Goal: Information Seeking & Learning: Learn about a topic

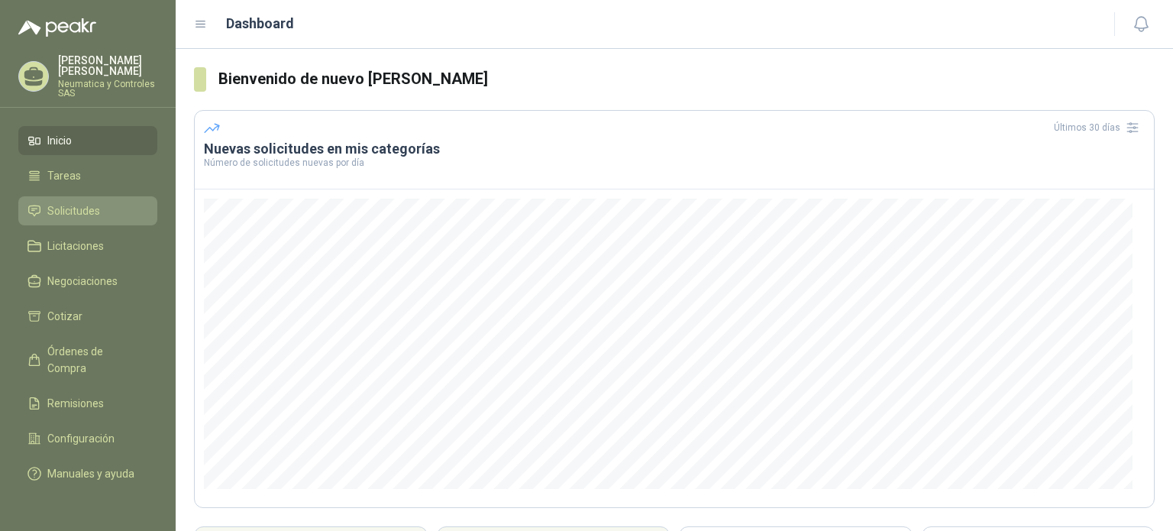
click at [67, 202] on span "Solicitudes" at bounding box center [73, 210] width 53 height 17
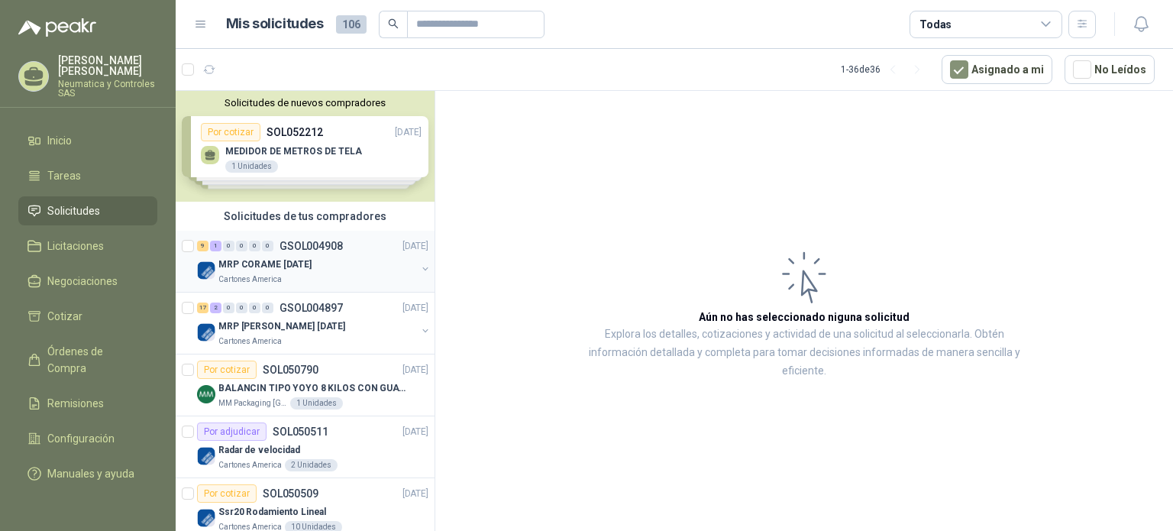
click at [352, 259] on div "MRP CORAME [DATE]" at bounding box center [317, 264] width 198 height 18
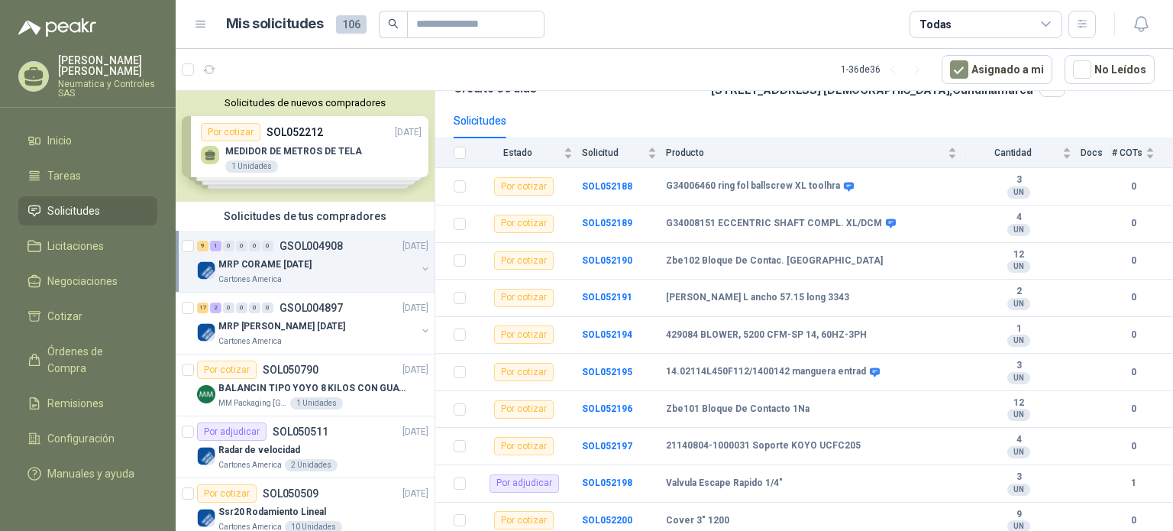
scroll to position [128, 0]
click at [264, 325] on p "MRP [PERSON_NAME] [DATE]" at bounding box center [281, 326] width 127 height 15
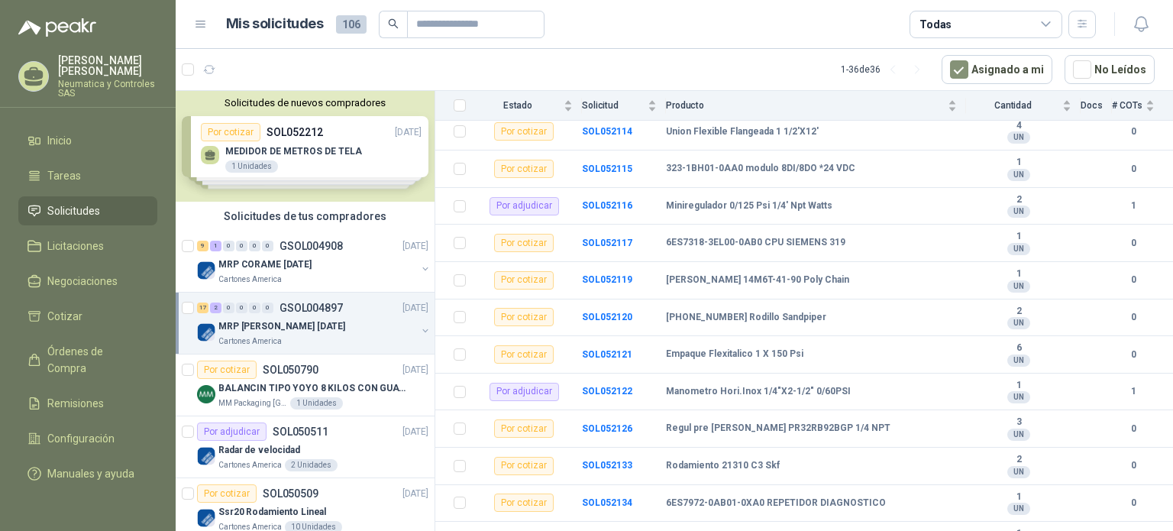
scroll to position [318, 0]
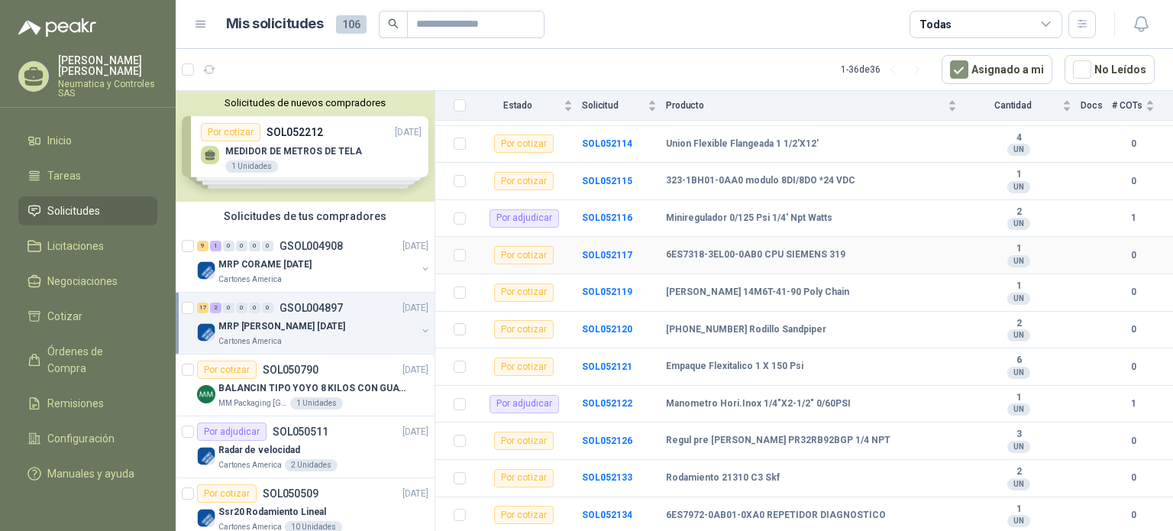
click at [794, 254] on b "6ES7318-3EL00-0AB0 CPU SIEMENS 319" at bounding box center [756, 255] width 180 height 12
drag, startPoint x: 665, startPoint y: 252, endPoint x: 769, endPoint y: 254, distance: 103.9
click at [769, 254] on tr "Por cotizar SOL052117 6ES7318-3EL00-0AB0 CPU SIEMENS 319 1 UN 0" at bounding box center [804, 255] width 738 height 37
copy tr "6ES7318-3EL00-0AB0 C"
drag, startPoint x: 838, startPoint y: 254, endPoint x: 665, endPoint y: 267, distance: 173.2
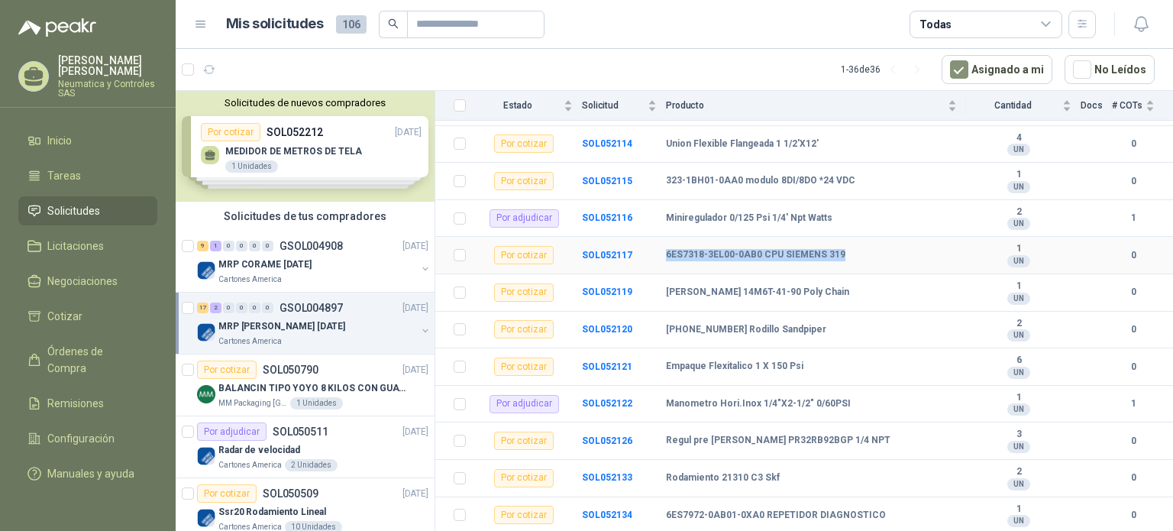
click at [665, 267] on tr "Por cotizar SOL052117 6ES7318-3EL00-0AB0 CPU SIEMENS 319 1 UN 0" at bounding box center [804, 255] width 738 height 37
copy tr "6ES7318-3EL00-0AB0 CPU SIEMENS 319"
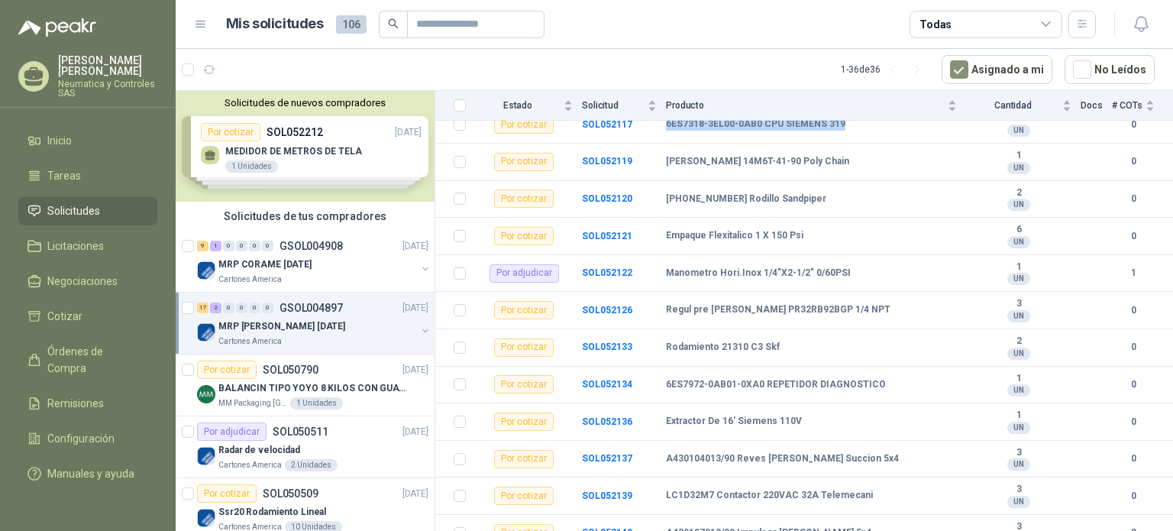
scroll to position [462, 0]
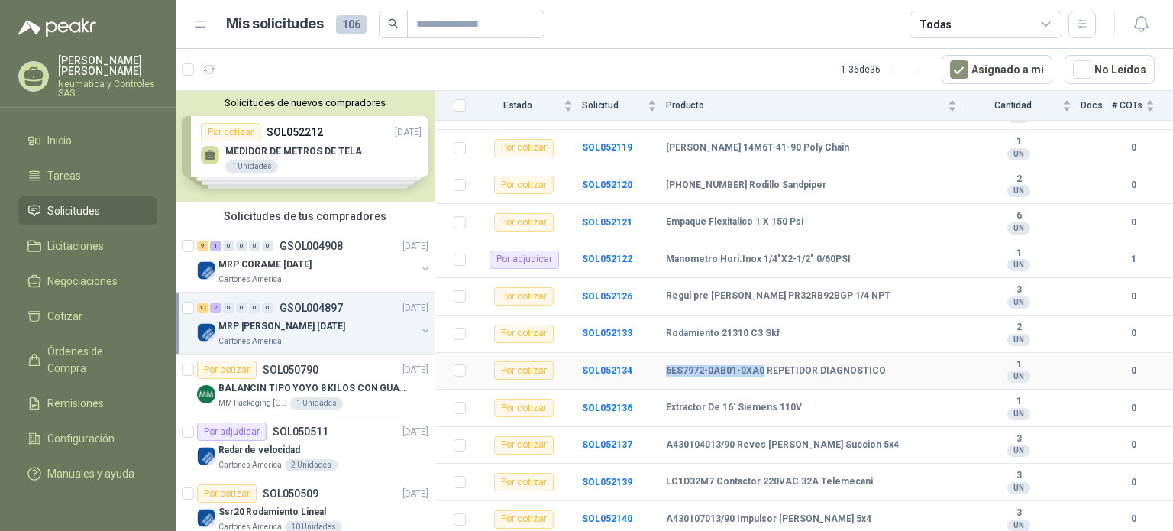
drag, startPoint x: 760, startPoint y: 369, endPoint x: 664, endPoint y: 374, distance: 96.4
click at [664, 374] on tr "Por cotizar SOL052134 6ES7972-0AB01-0XA0 REPETIDOR DIAGNOSTICO 1 UN 0" at bounding box center [804, 371] width 738 height 37
copy tr "6ES7972-0AB01-0XA0"
click at [306, 384] on p "BALANCIN TIPO YOYO 8 KILOS CON GUAYA ACERO INOX" at bounding box center [313, 388] width 190 height 15
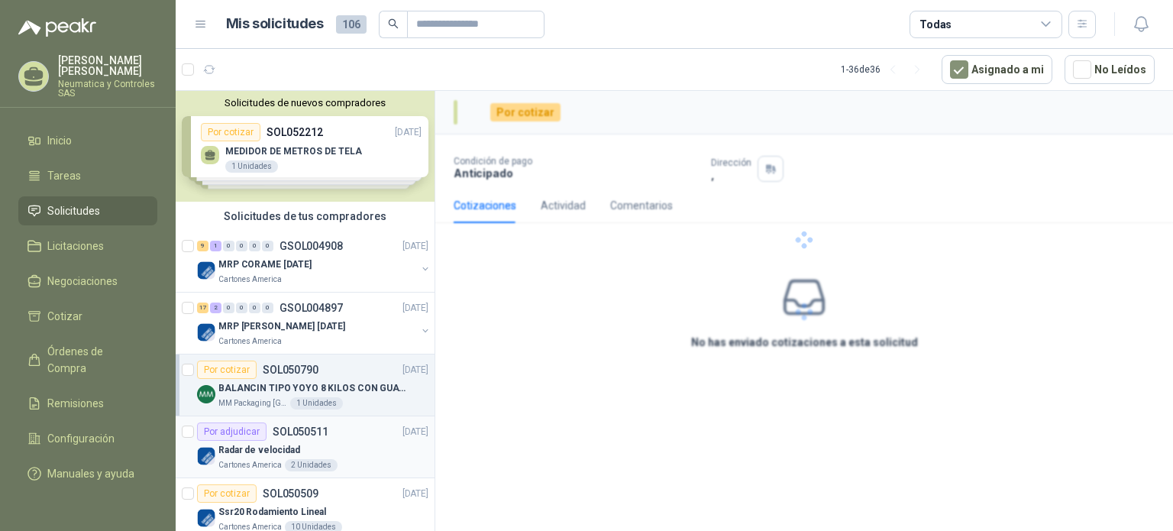
click at [353, 444] on div "Radar de velocidad" at bounding box center [323, 450] width 210 height 18
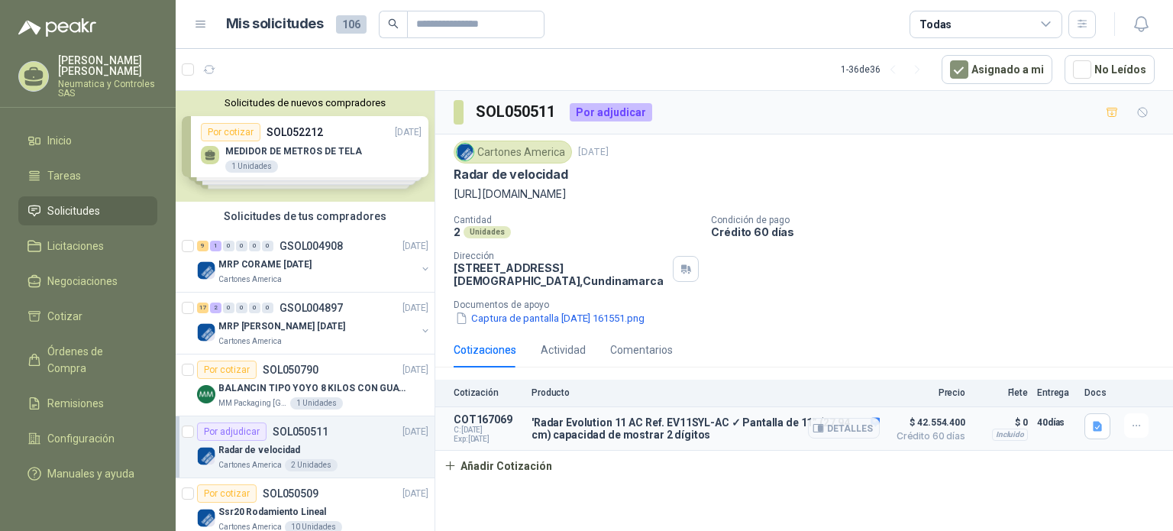
click at [895, 422] on span "$ 42.554.400" at bounding box center [927, 422] width 76 height 18
click at [876, 419] on button "Detalles" at bounding box center [844, 428] width 72 height 21
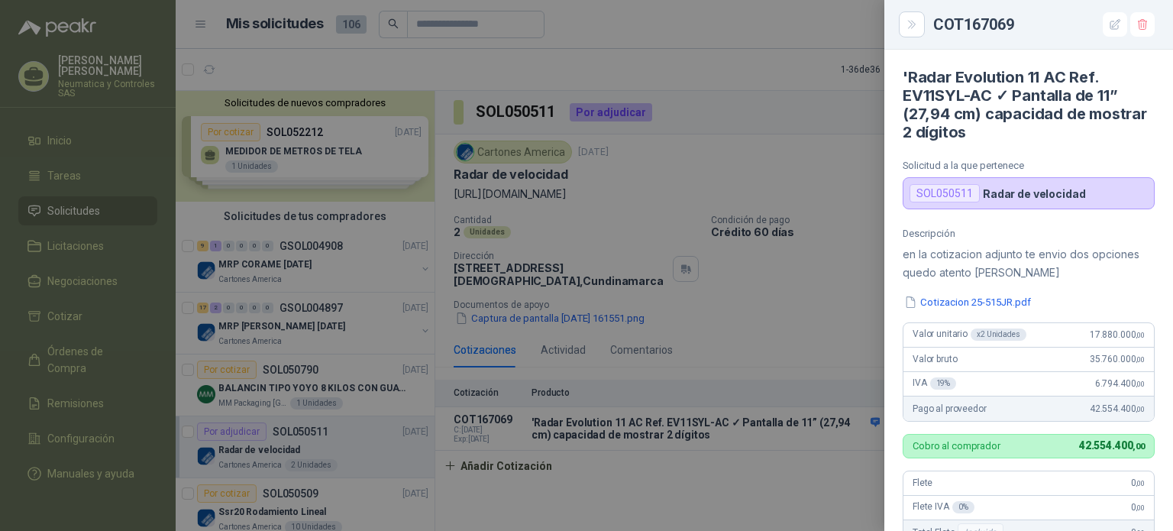
click at [859, 364] on div at bounding box center [586, 265] width 1173 height 531
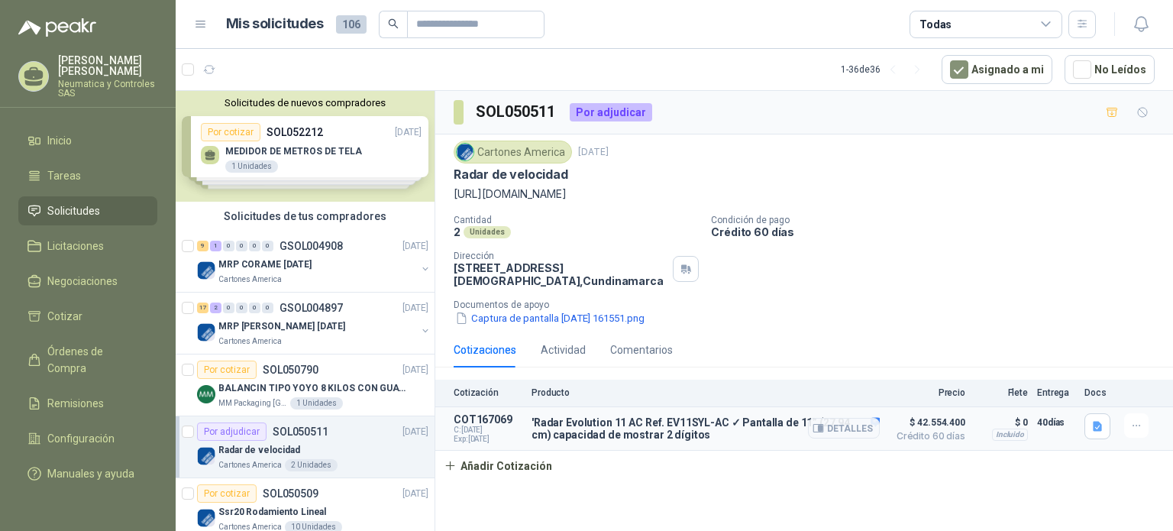
click at [887, 445] on article "COT167069 C: [DATE] Exp: [DATE] 'Radar Evolution [DATE] Ref. EV11SYL-AC ✓ Panta…" at bounding box center [804, 429] width 738 height 44
click at [875, 476] on div "Cotización Producto Precio Flete Entrega Docs COT167069 C: [DATE] Exp: [DATE] '…" at bounding box center [804, 431] width 738 height 102
click at [878, 417] on div "Detalles" at bounding box center [844, 428] width 72 height 31
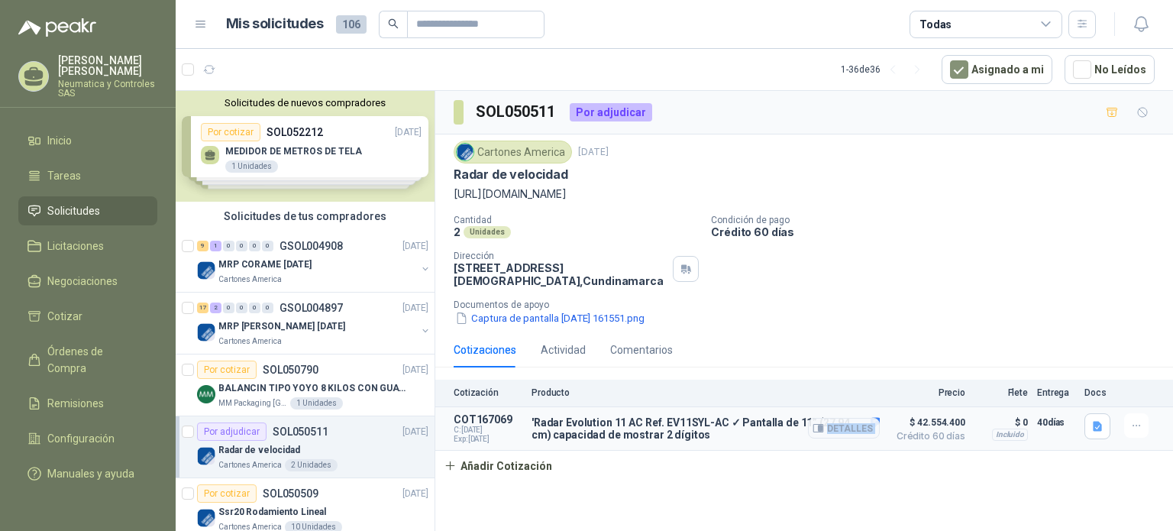
click at [878, 417] on div "Detalles" at bounding box center [844, 428] width 72 height 31
click at [891, 471] on div "Cotización Producto Precio Flete Entrega Docs COT167069 C: [DATE] Exp: [DATE] '…" at bounding box center [804, 431] width 738 height 102
click at [904, 434] on span "Crédito 60 días" at bounding box center [927, 436] width 76 height 9
click at [636, 351] on div "Comentarios" at bounding box center [641, 349] width 63 height 17
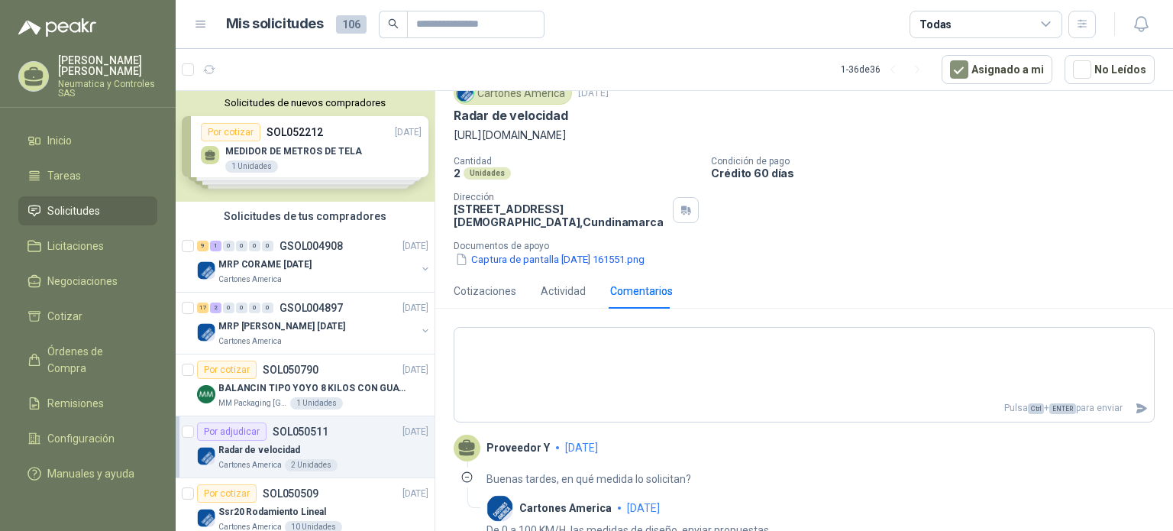
scroll to position [73, 0]
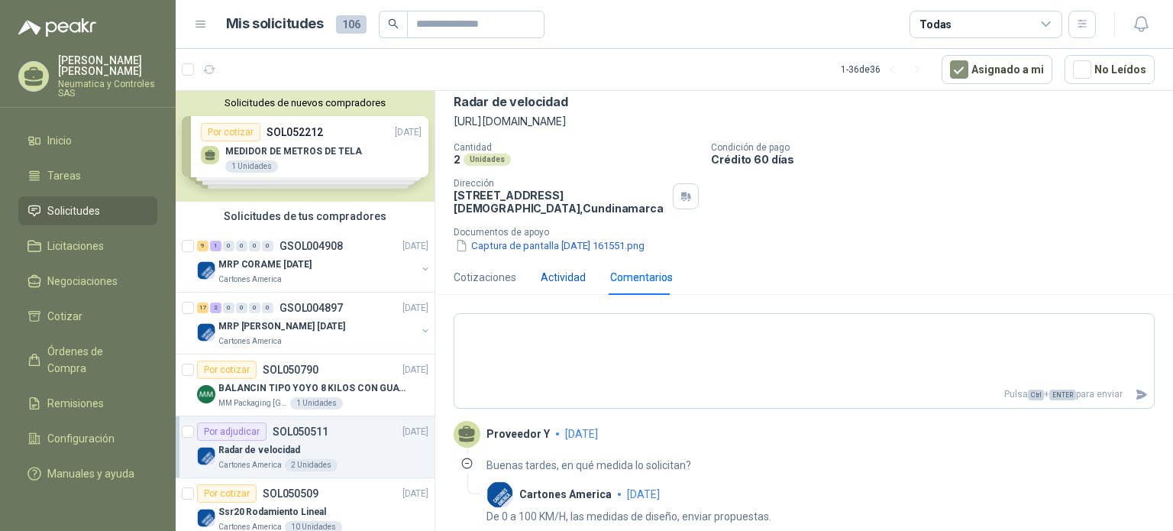
click at [561, 271] on div "Actividad" at bounding box center [563, 277] width 45 height 17
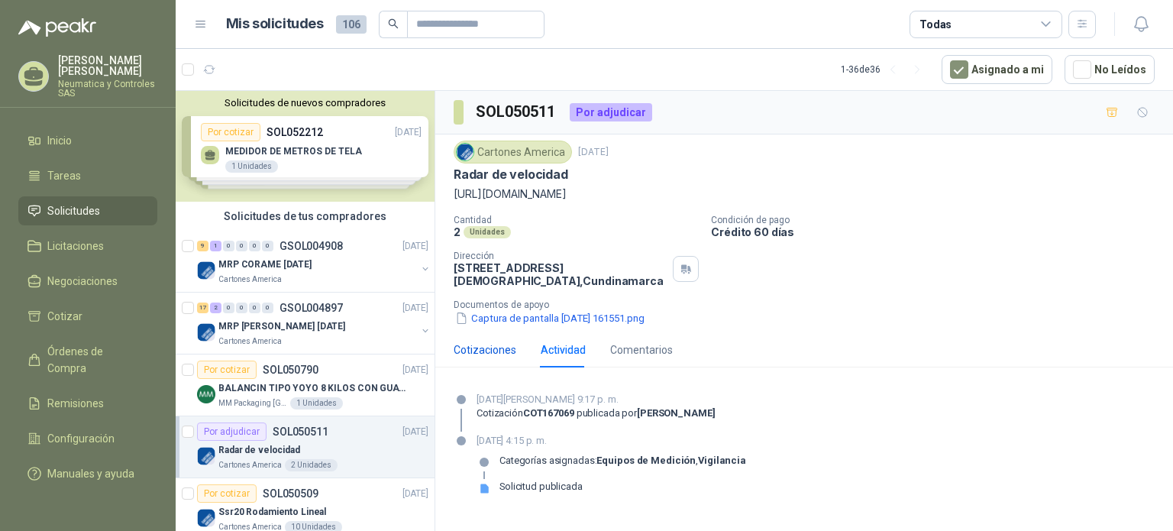
click at [479, 350] on div "Cotizaciones" at bounding box center [485, 349] width 63 height 17
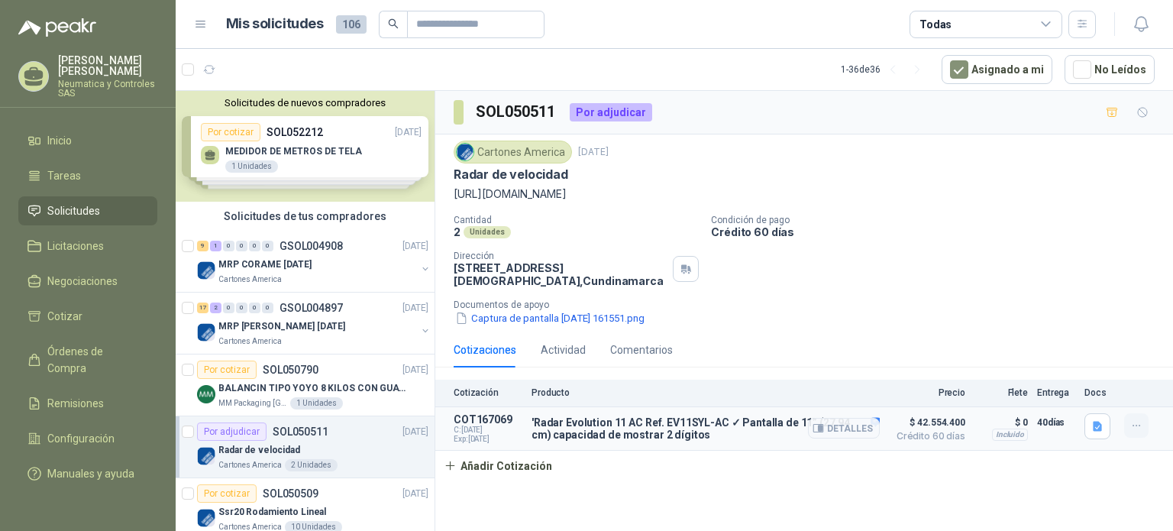
click at [1134, 428] on icon "button" at bounding box center [1137, 425] width 13 height 13
click at [978, 473] on div "Cotización Producto Precio Flete Entrega Docs COT167069 C: [DATE] Exp: [DATE] '…" at bounding box center [804, 431] width 738 height 102
click at [877, 419] on button "Detalles" at bounding box center [844, 428] width 72 height 21
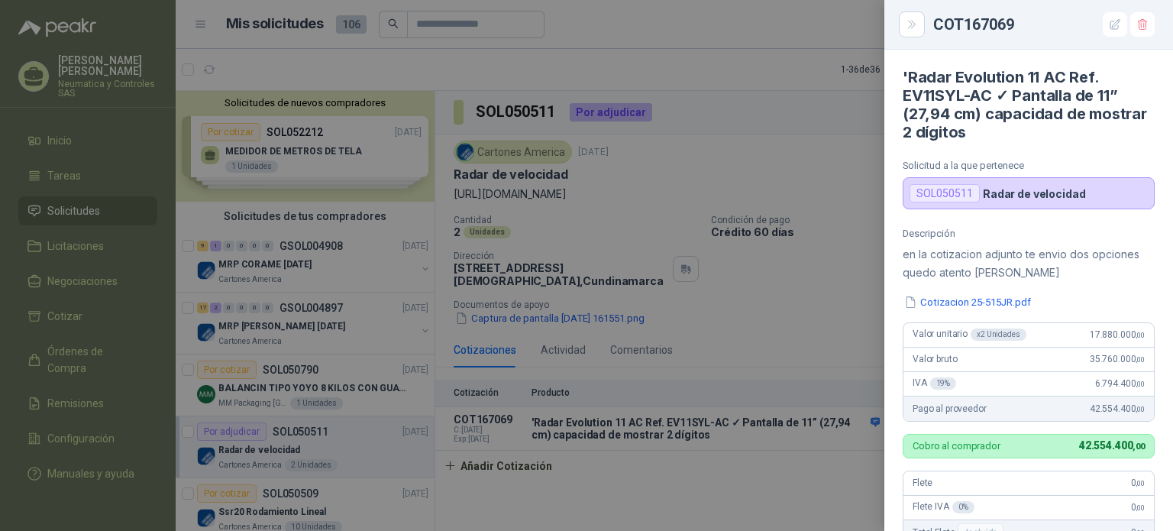
click at [678, 433] on div at bounding box center [586, 265] width 1173 height 531
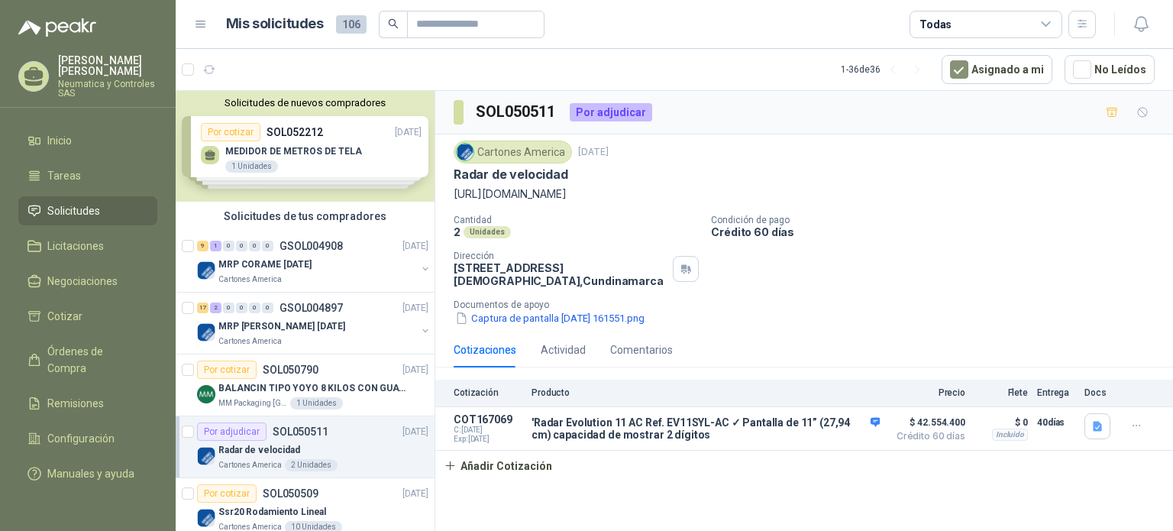
click at [678, 433] on p "'Radar Evolution 11 AC Ref. EV11SYL-AC ✓ Pantalla de 11” (27,94 cm) capacidad d…" at bounding box center [706, 428] width 348 height 24
click at [878, 419] on div "Detalles" at bounding box center [844, 428] width 72 height 31
click at [854, 432] on button "Detalles" at bounding box center [844, 428] width 72 height 21
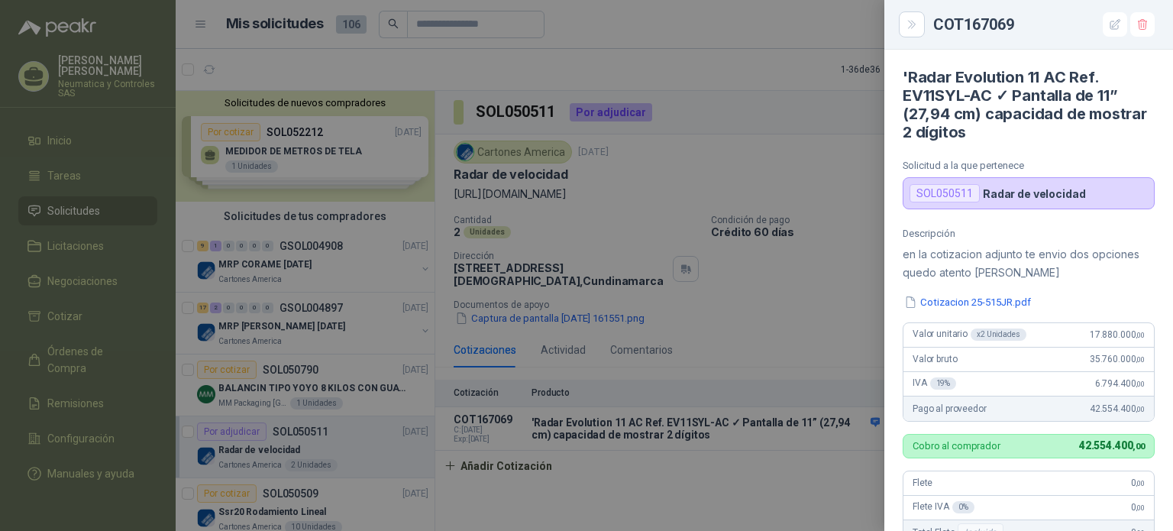
click at [856, 306] on div at bounding box center [586, 265] width 1173 height 531
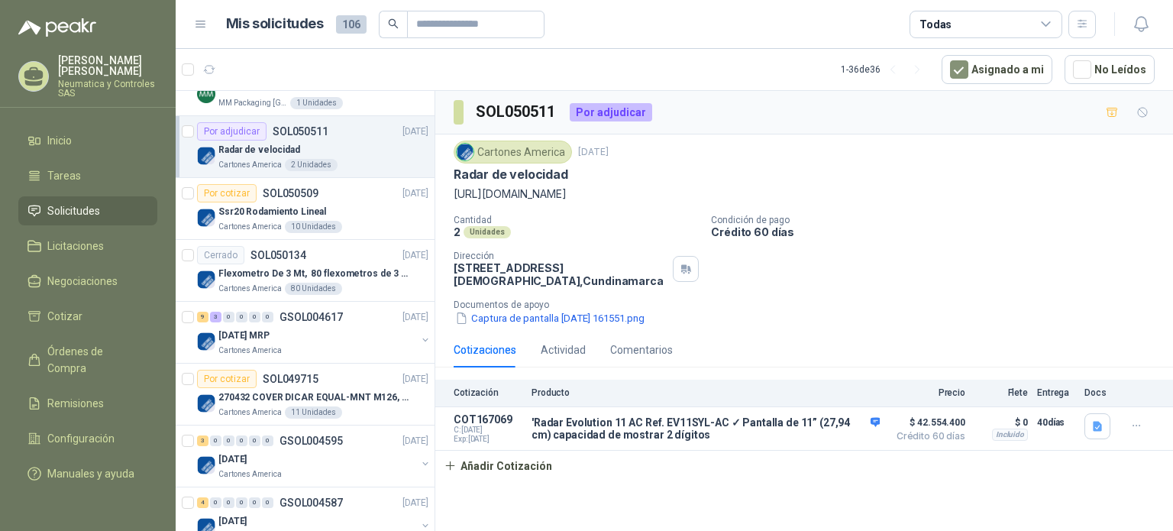
scroll to position [382, 0]
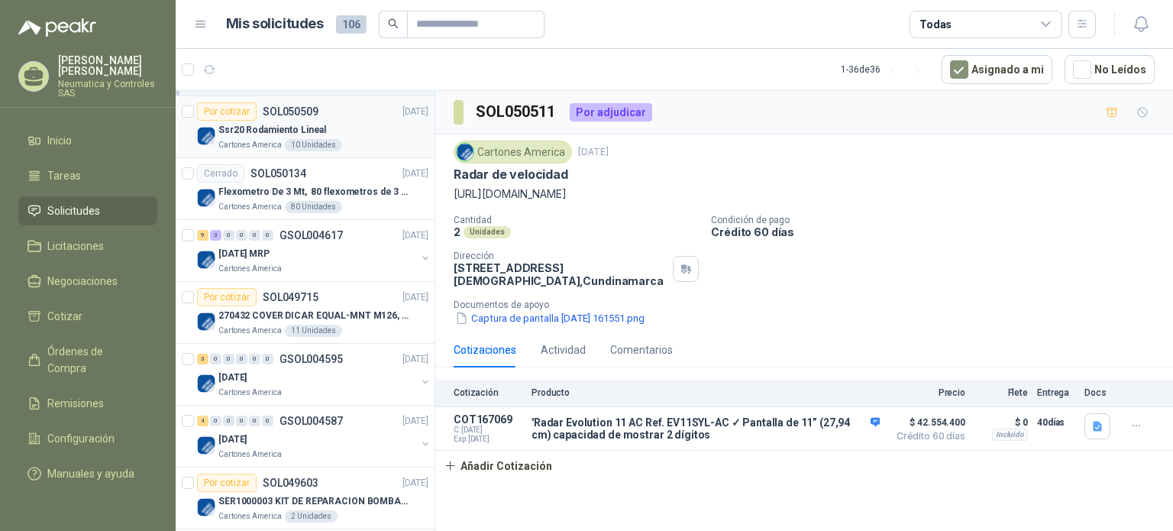
click at [343, 144] on div "Cartones America 10 Unidades" at bounding box center [323, 145] width 210 height 12
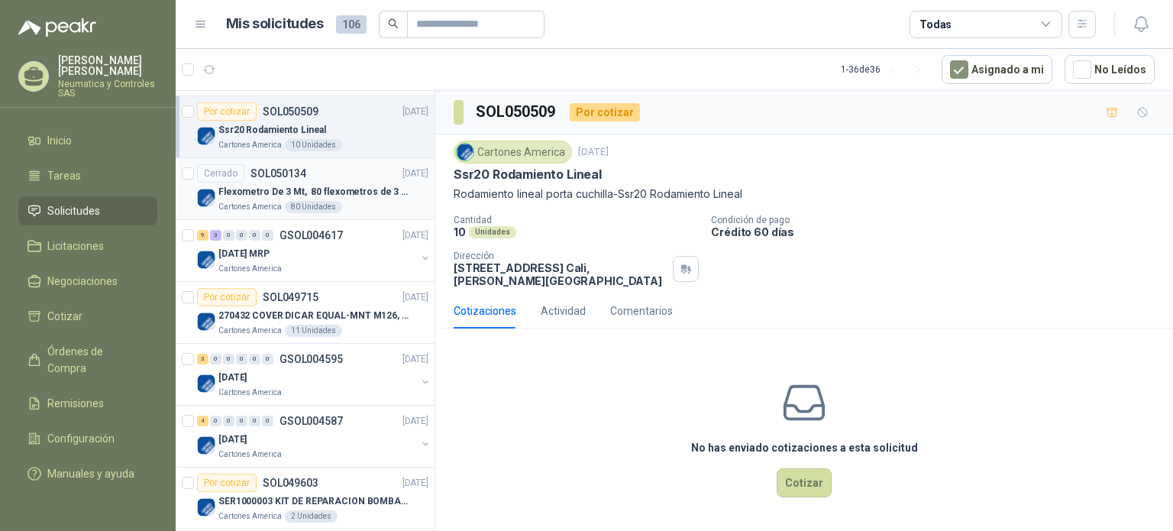
click at [369, 185] on p "Flexometro De 3 Mt, 80 flexometros de 3 m Marca Tajima" at bounding box center [313, 192] width 190 height 15
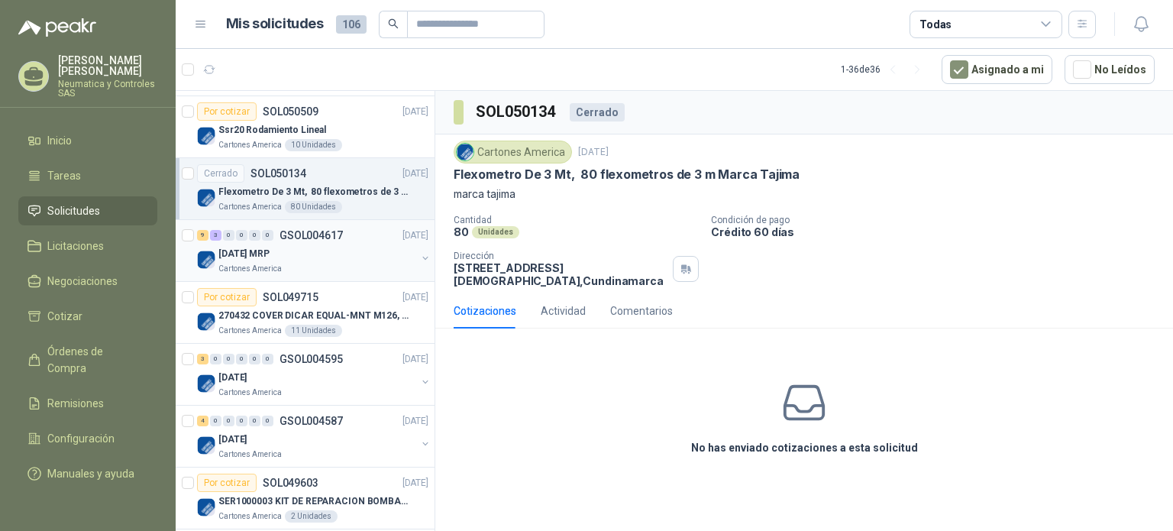
click at [369, 257] on div "[DATE] MRP" at bounding box center [317, 253] width 198 height 18
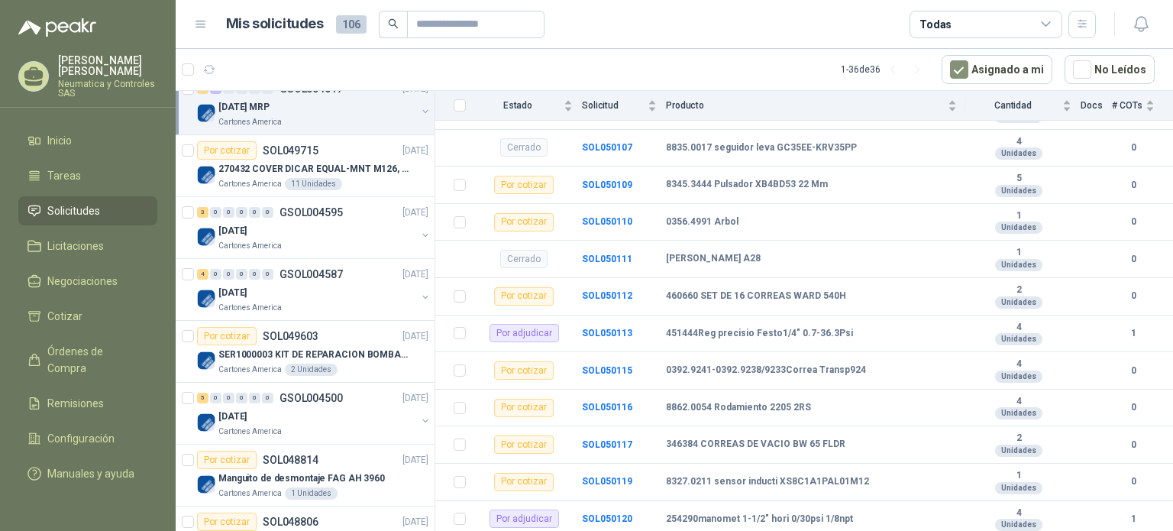
scroll to position [529, 0]
click at [351, 225] on div "[DATE]" at bounding box center [317, 230] width 198 height 18
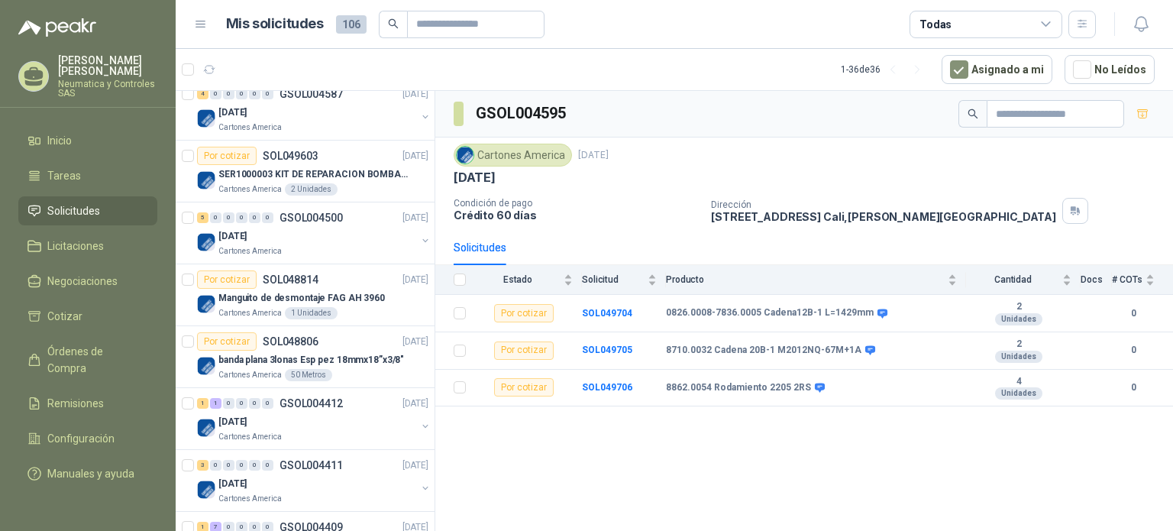
scroll to position [712, 0]
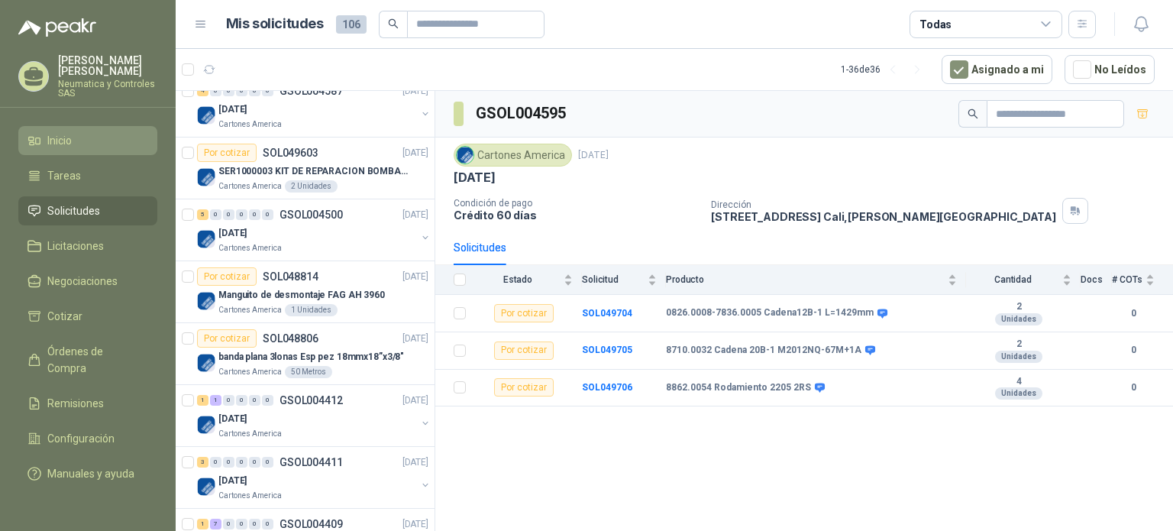
click at [86, 137] on li "Inicio" at bounding box center [87, 140] width 121 height 17
